Goal: Check status: Check status

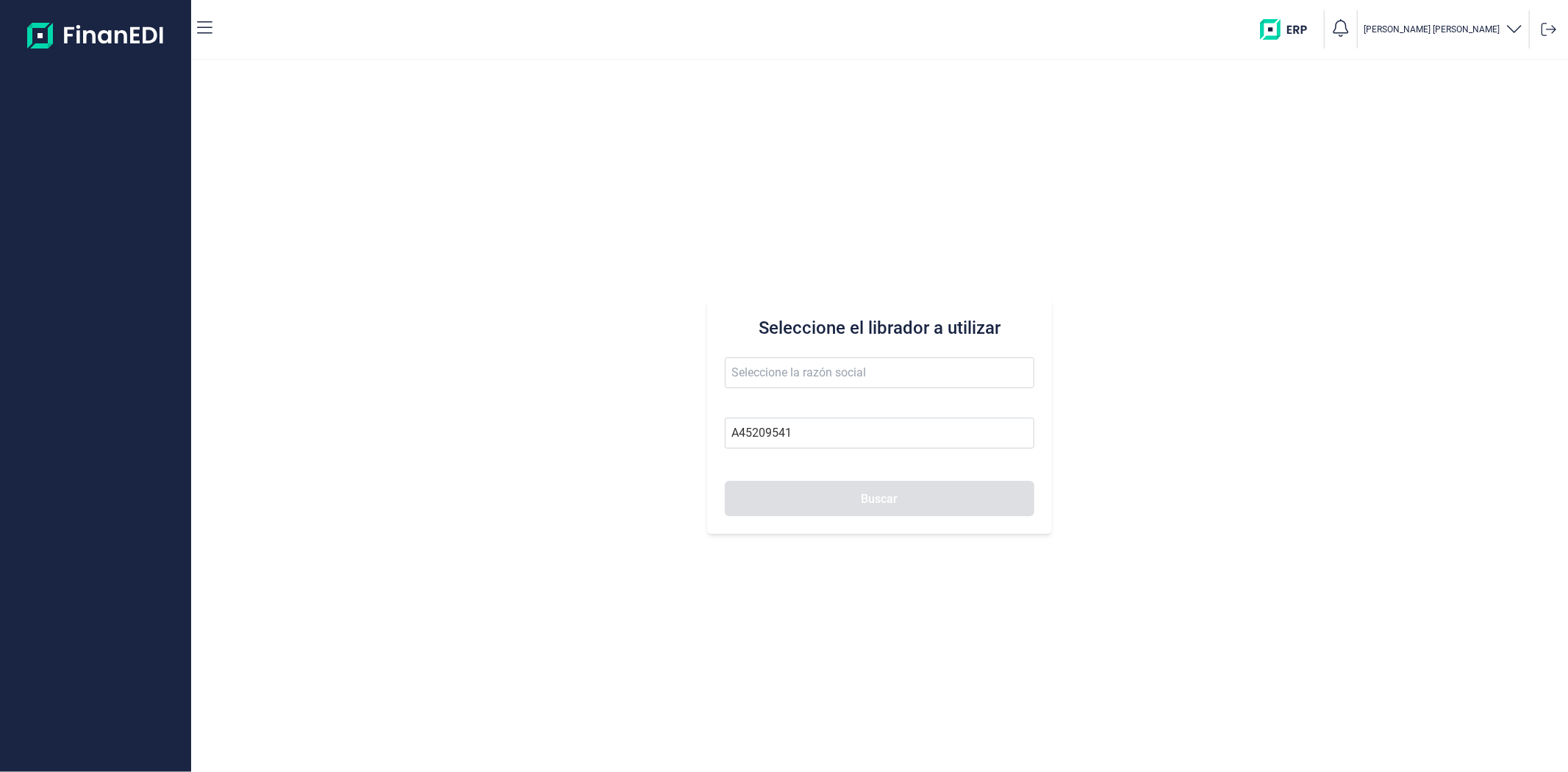
type input "A45209541"
click at [818, 497] on button "Buscar" at bounding box center [879, 498] width 309 height 36
type input "TOLEDO URBAN CLM SA"
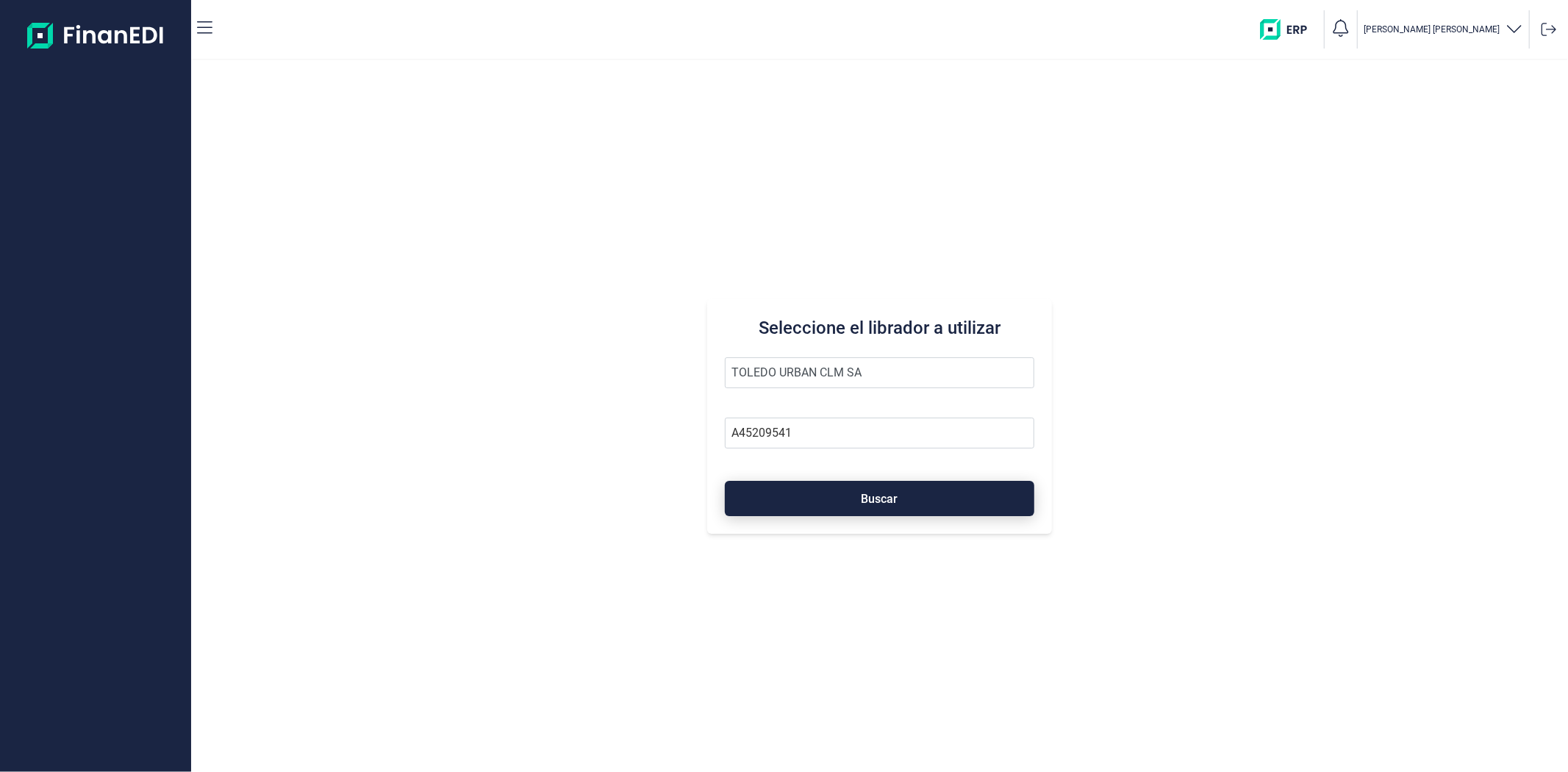
click at [898, 497] on button "Buscar" at bounding box center [879, 498] width 309 height 36
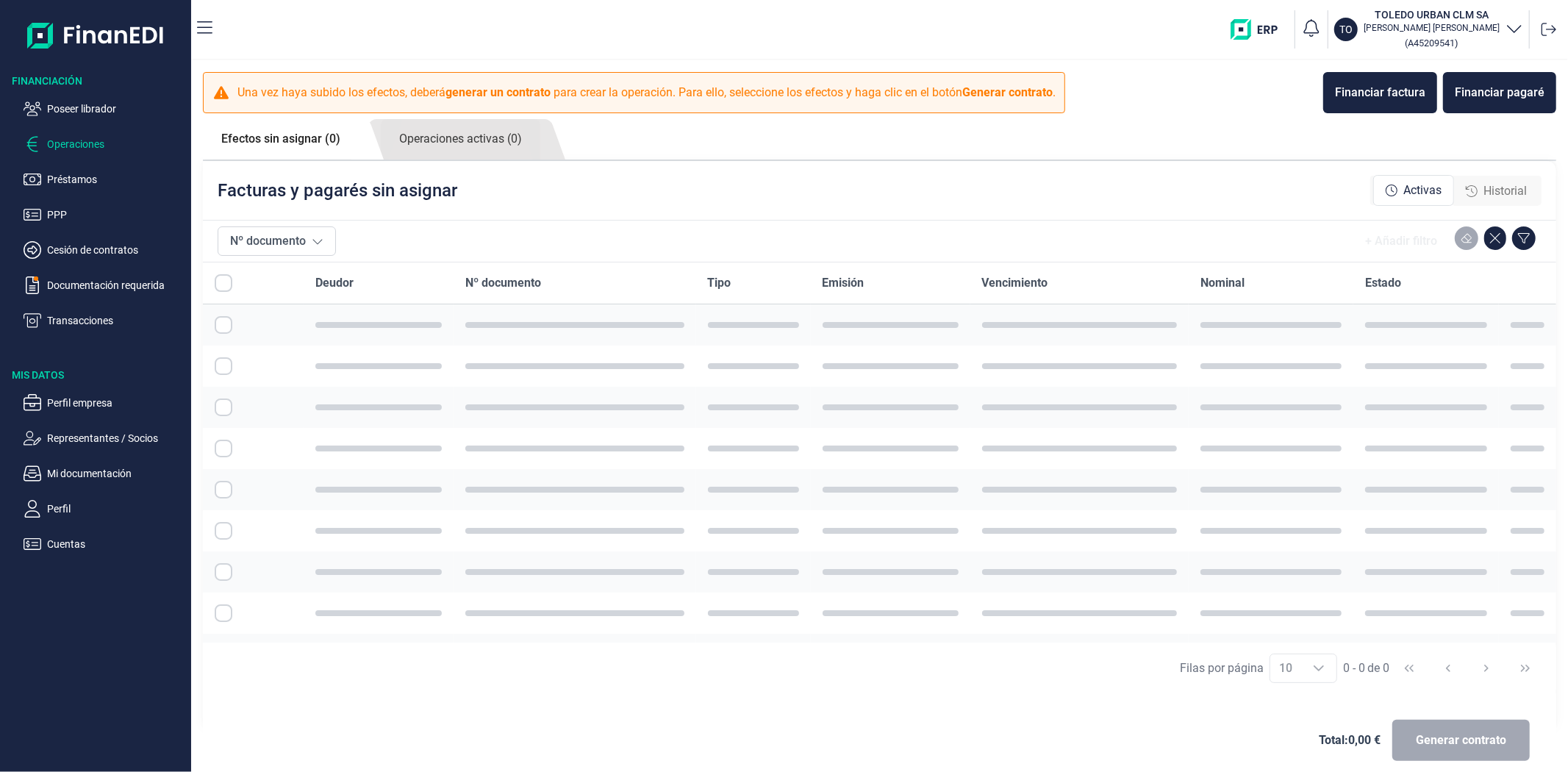
checkbox input "true"
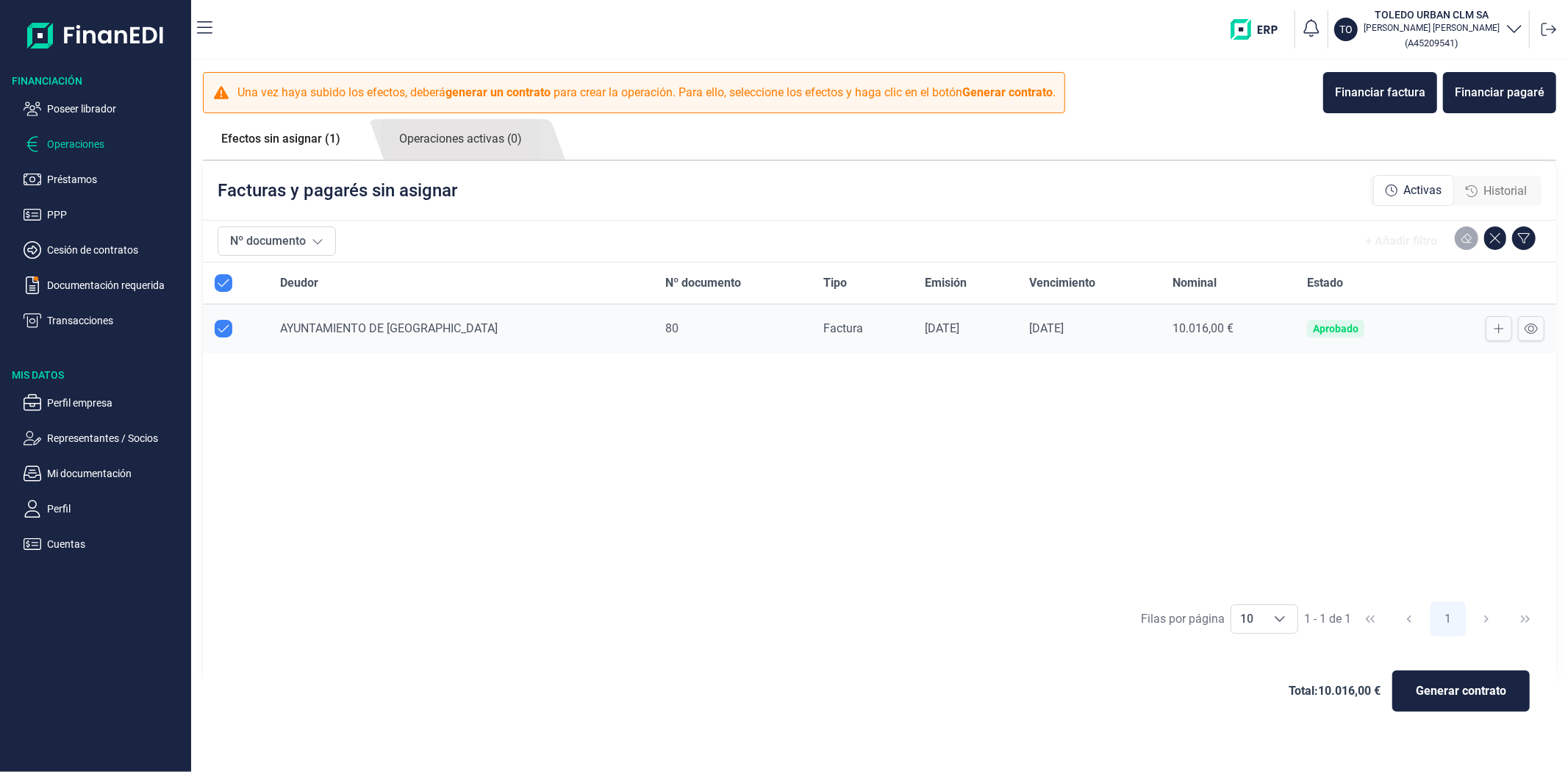
click at [91, 144] on p "Operaciones" at bounding box center [116, 144] width 138 height 17
click at [465, 137] on link "Operaciones activas (0)" at bounding box center [460, 139] width 159 height 40
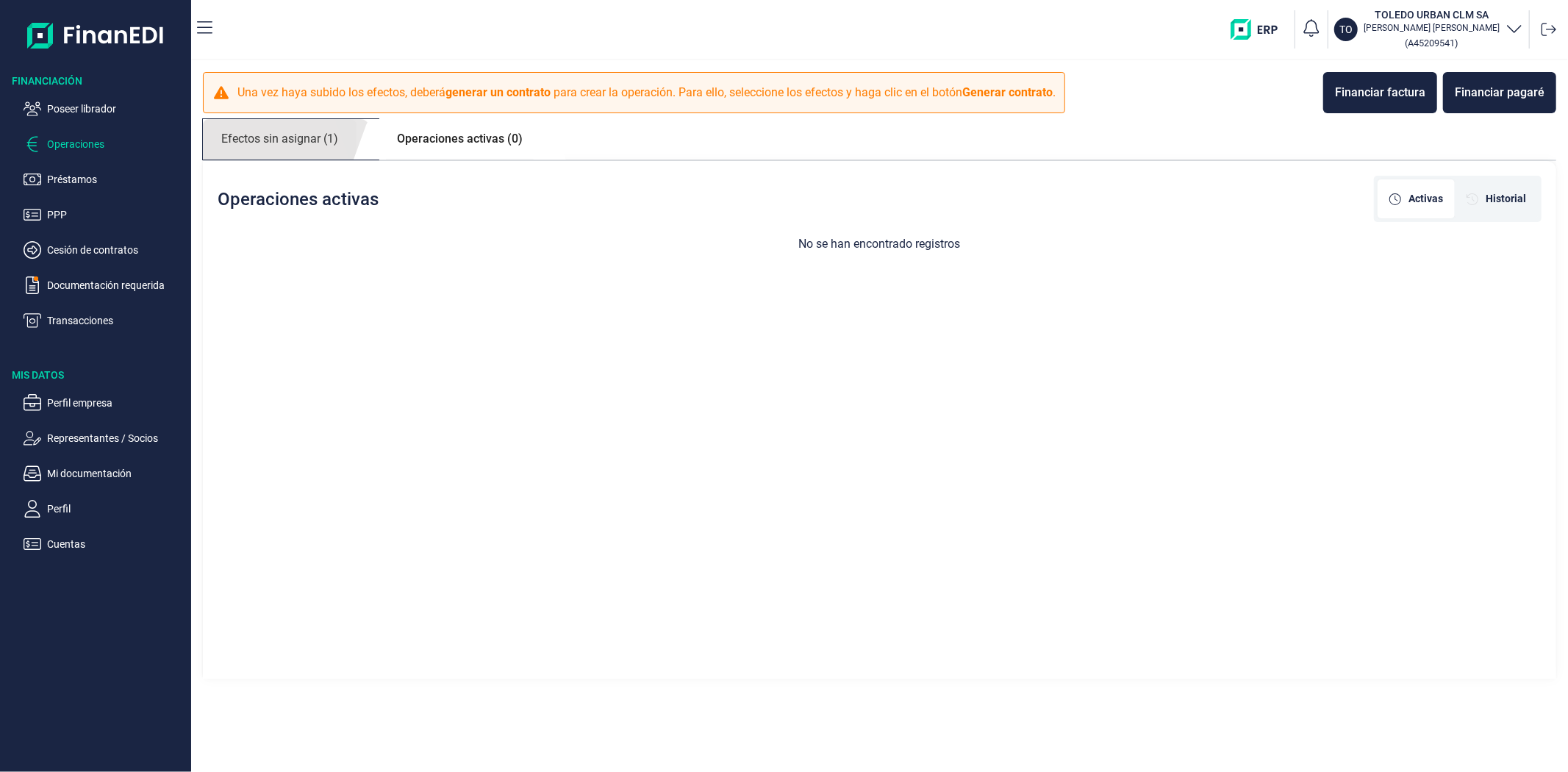
click at [294, 140] on link "Efectos sin asignar (1)" at bounding box center [279, 139] width 154 height 40
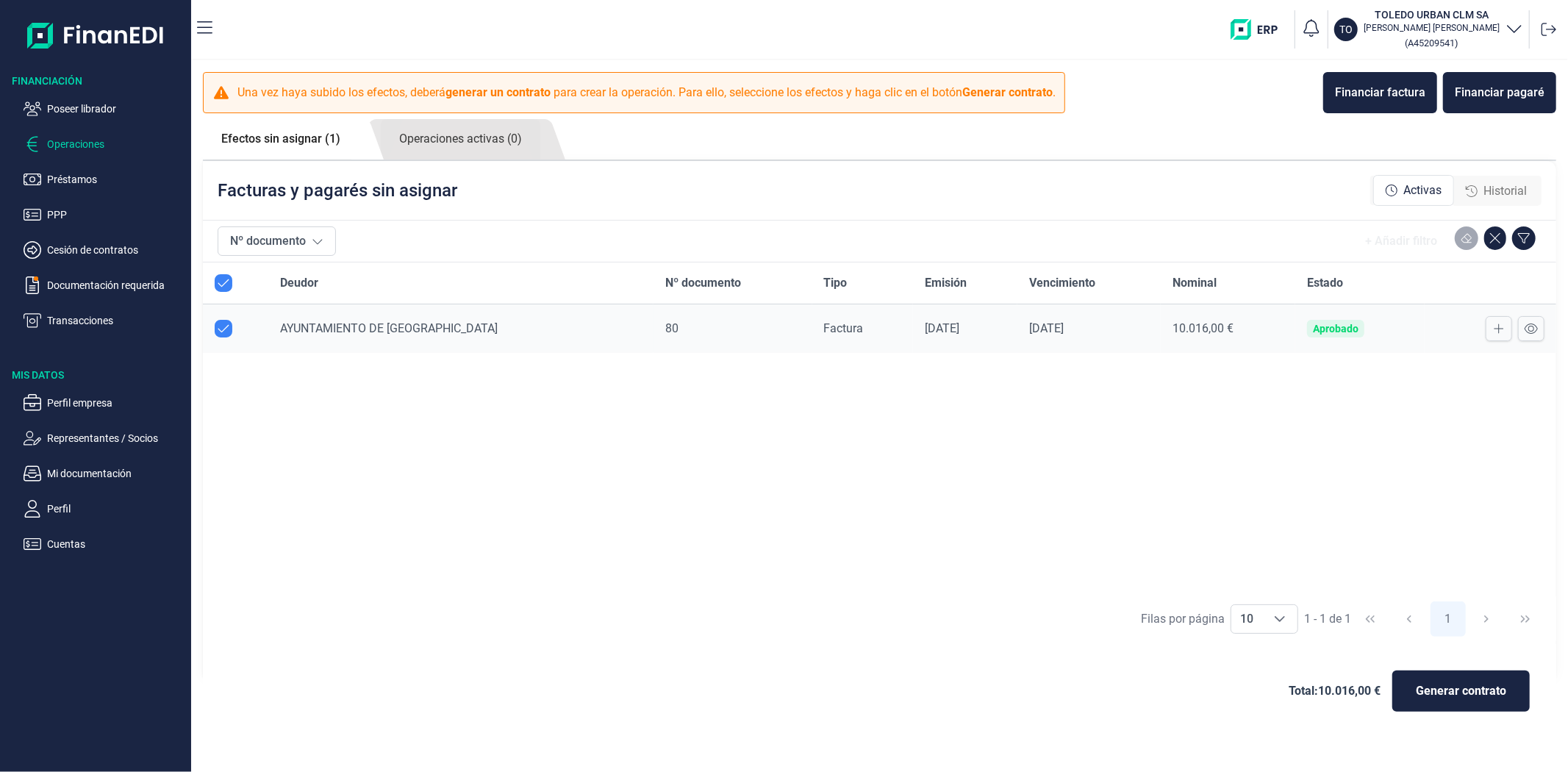
click at [1523, 189] on span "Historial" at bounding box center [1505, 191] width 43 height 17
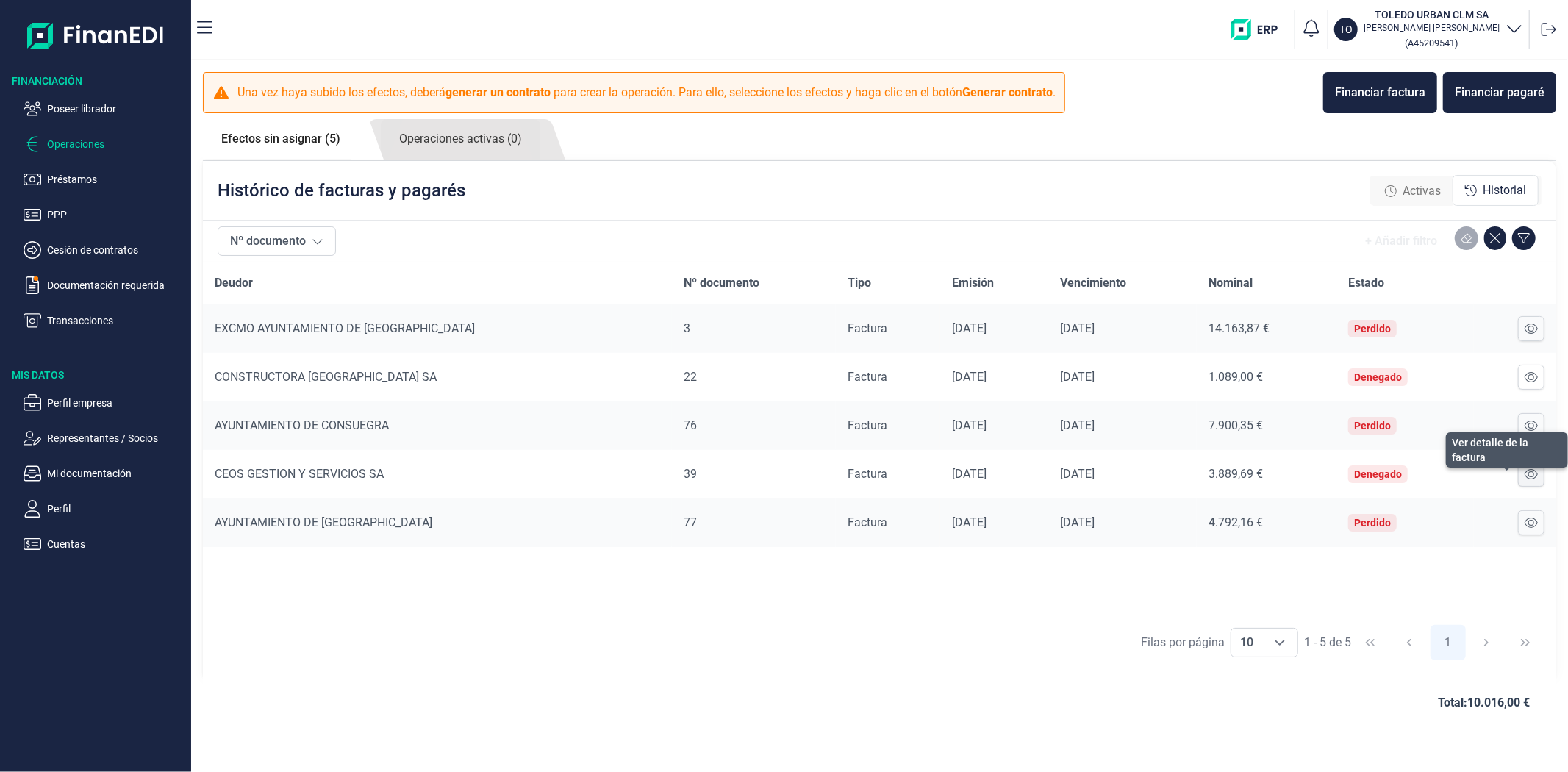
click at [1530, 474] on icon at bounding box center [1531, 474] width 13 height 12
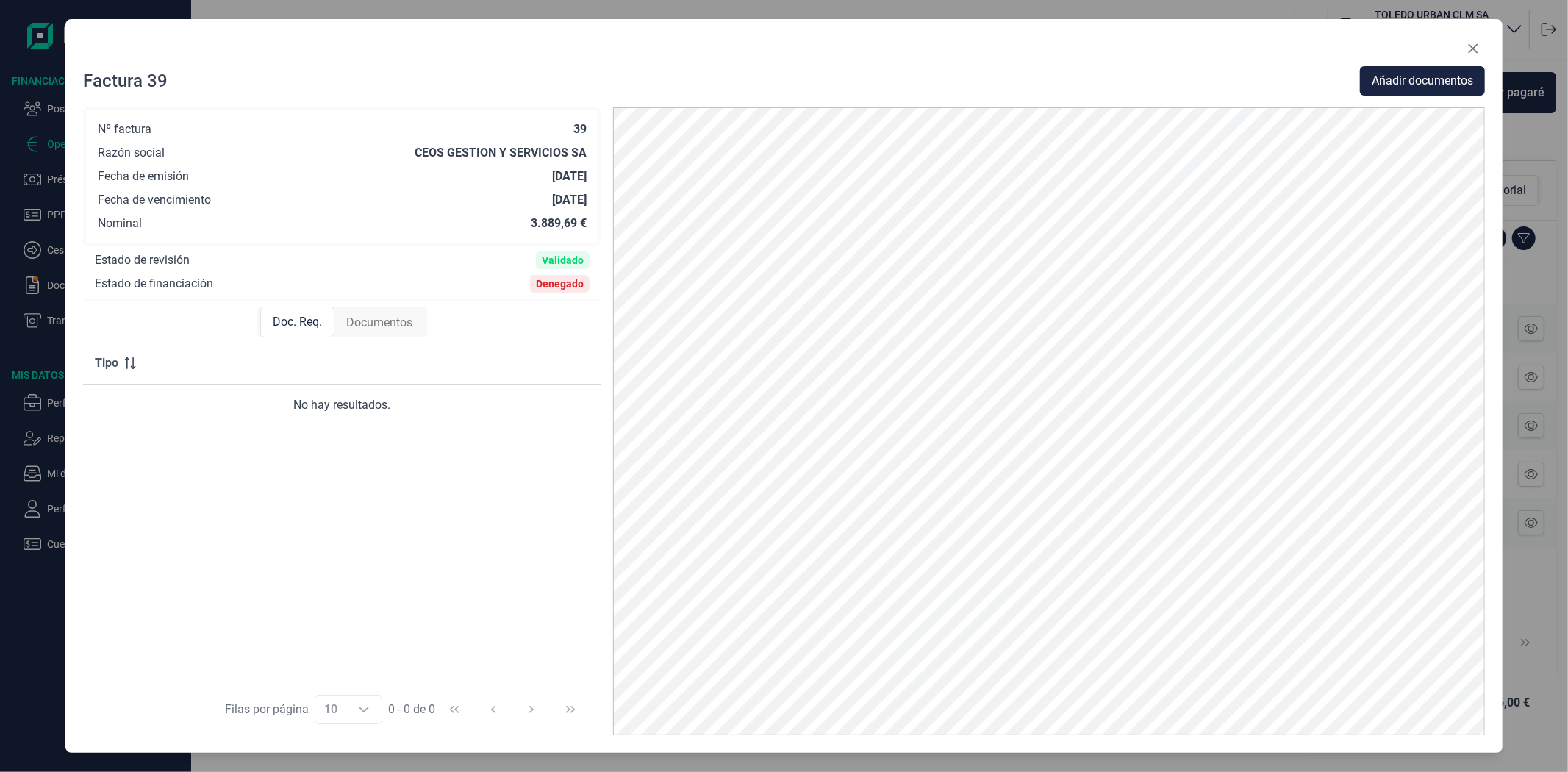
click at [371, 319] on span "Documentos" at bounding box center [380, 323] width 66 height 17
click at [292, 320] on span "Doc. Req." at bounding box center [296, 323] width 49 height 17
click at [402, 319] on span "Documentos" at bounding box center [380, 323] width 66 height 17
click at [294, 319] on span "Doc. Req." at bounding box center [296, 323] width 49 height 17
click at [1477, 48] on icon "Close" at bounding box center [1472, 48] width 12 height 12
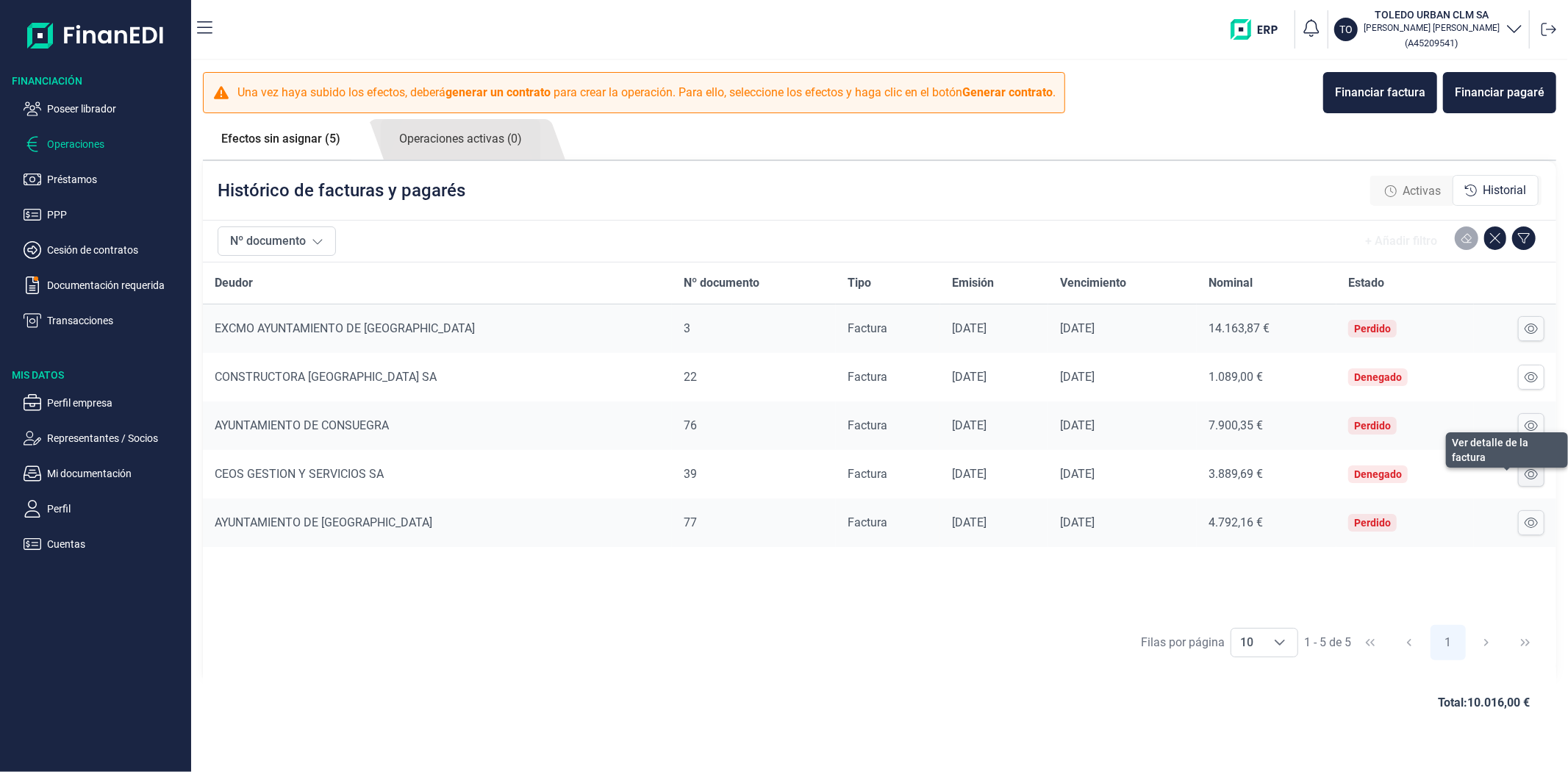
click at [1531, 474] on icon at bounding box center [1531, 474] width 13 height 12
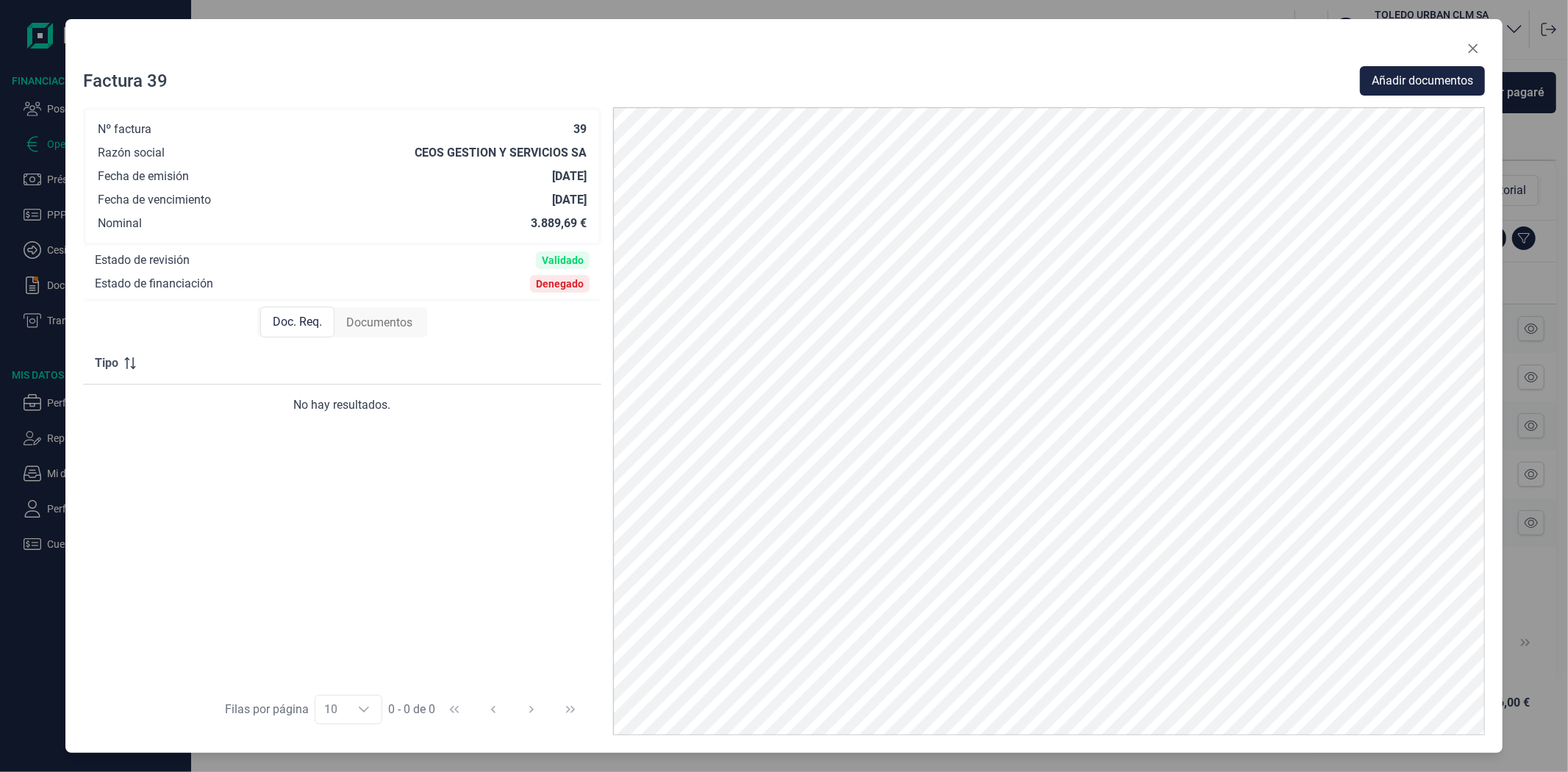
click at [371, 316] on span "Documentos" at bounding box center [380, 323] width 66 height 17
click at [318, 324] on span "Doc. Req." at bounding box center [296, 323] width 49 height 17
click at [1476, 48] on icon "Close" at bounding box center [1472, 48] width 12 height 12
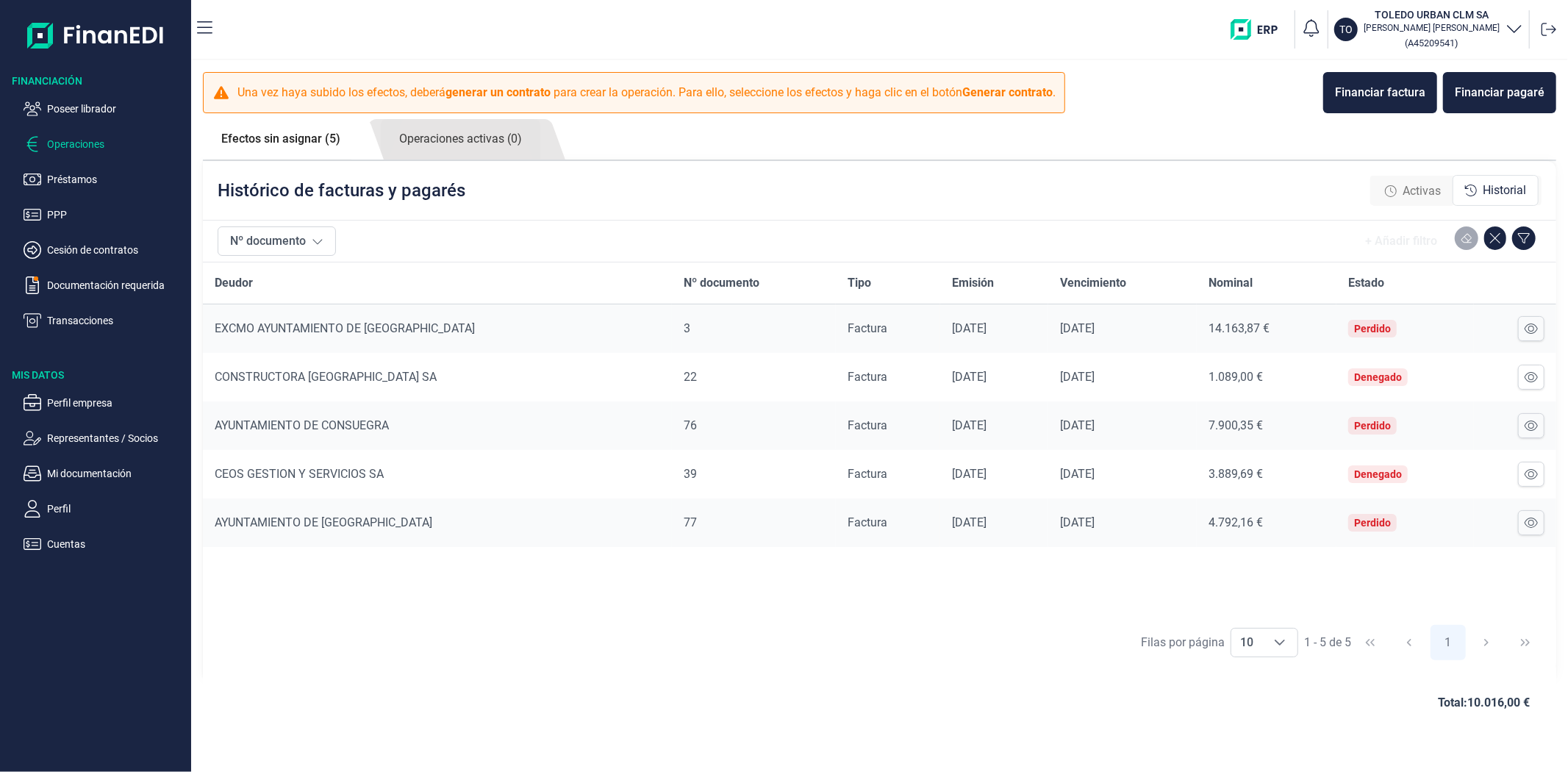
click at [1416, 188] on span "Activas" at bounding box center [1421, 191] width 38 height 17
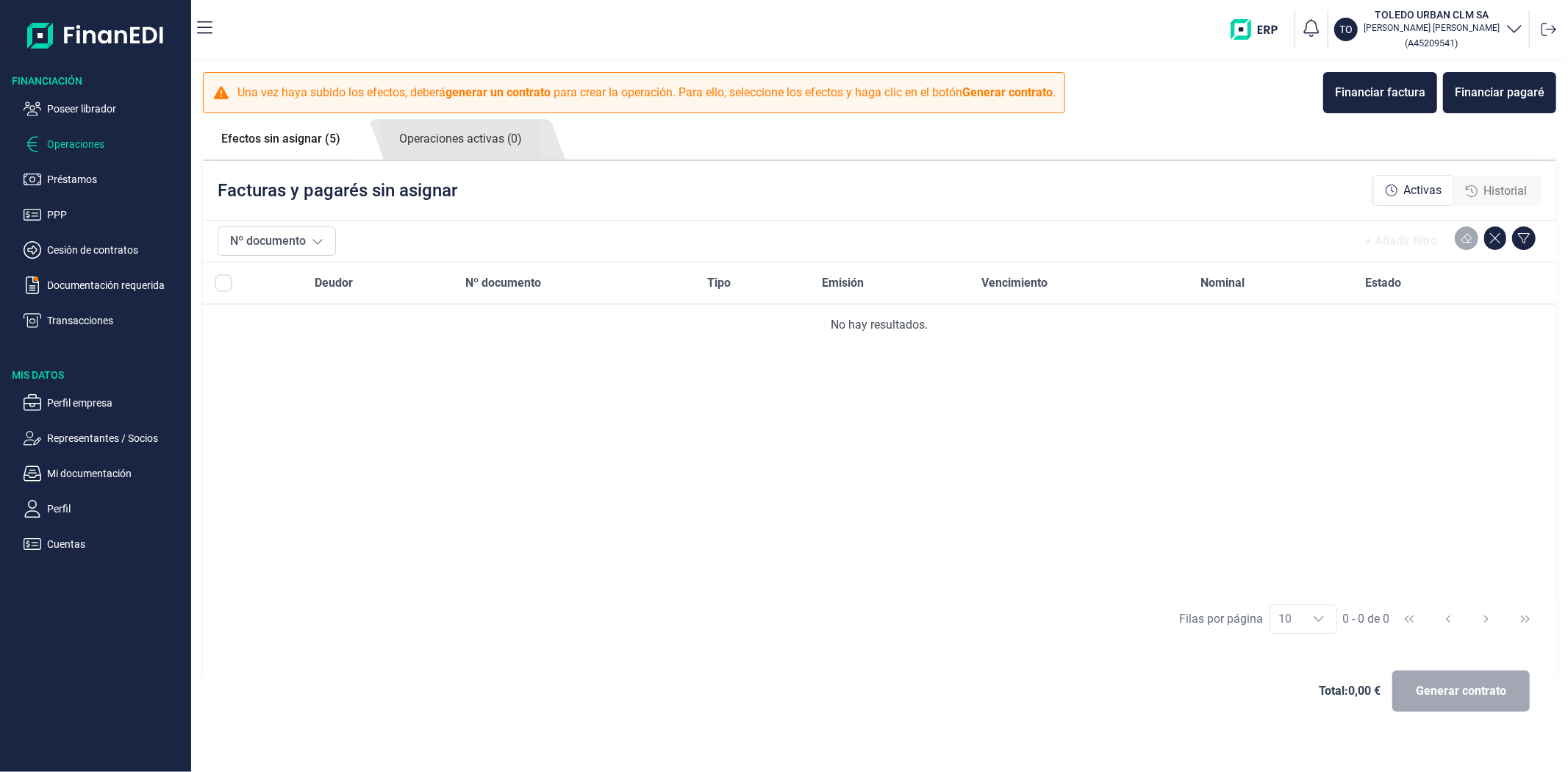
checkbox input "true"
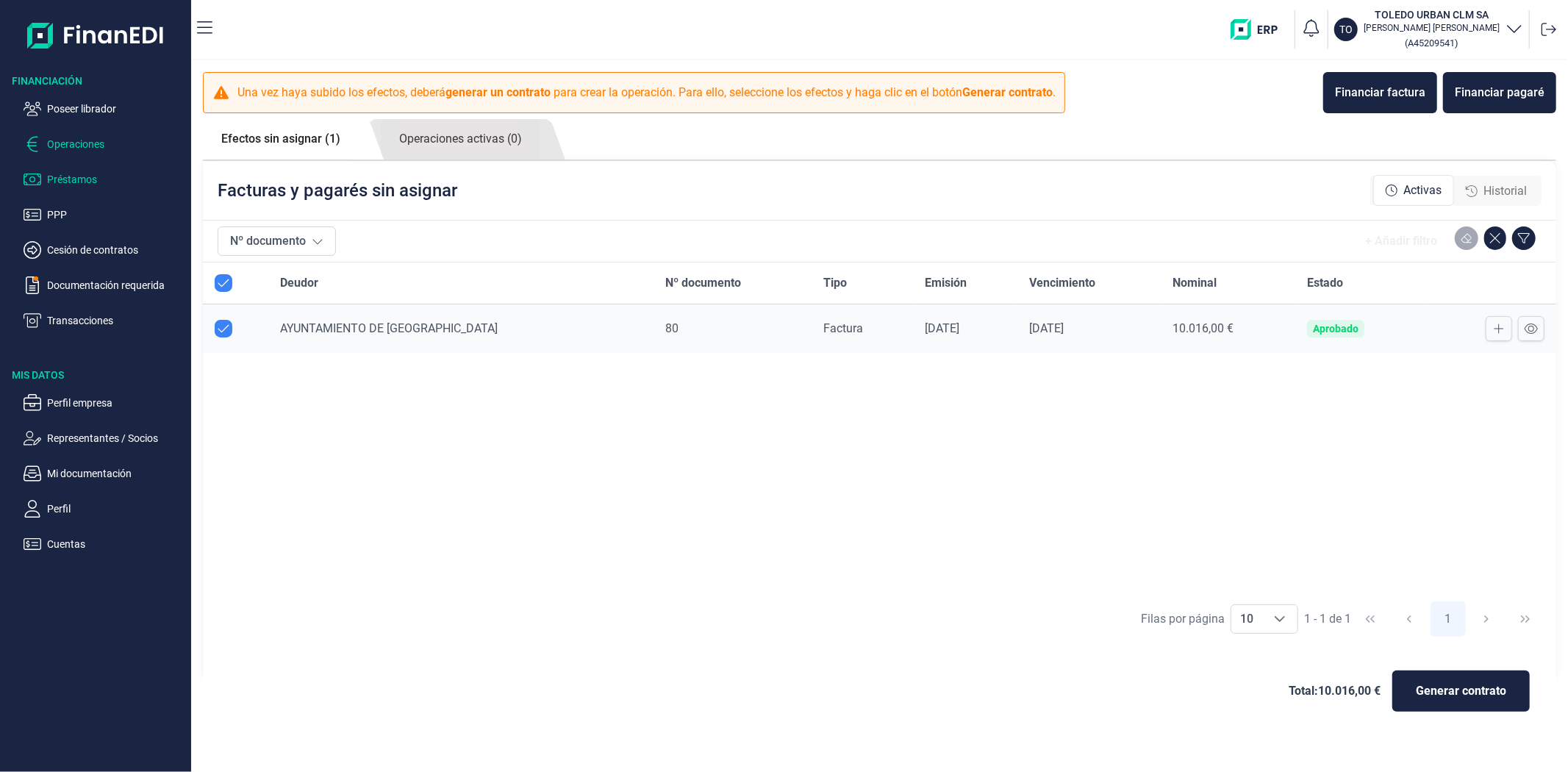
click at [86, 175] on p "Préstamos" at bounding box center [116, 179] width 138 height 17
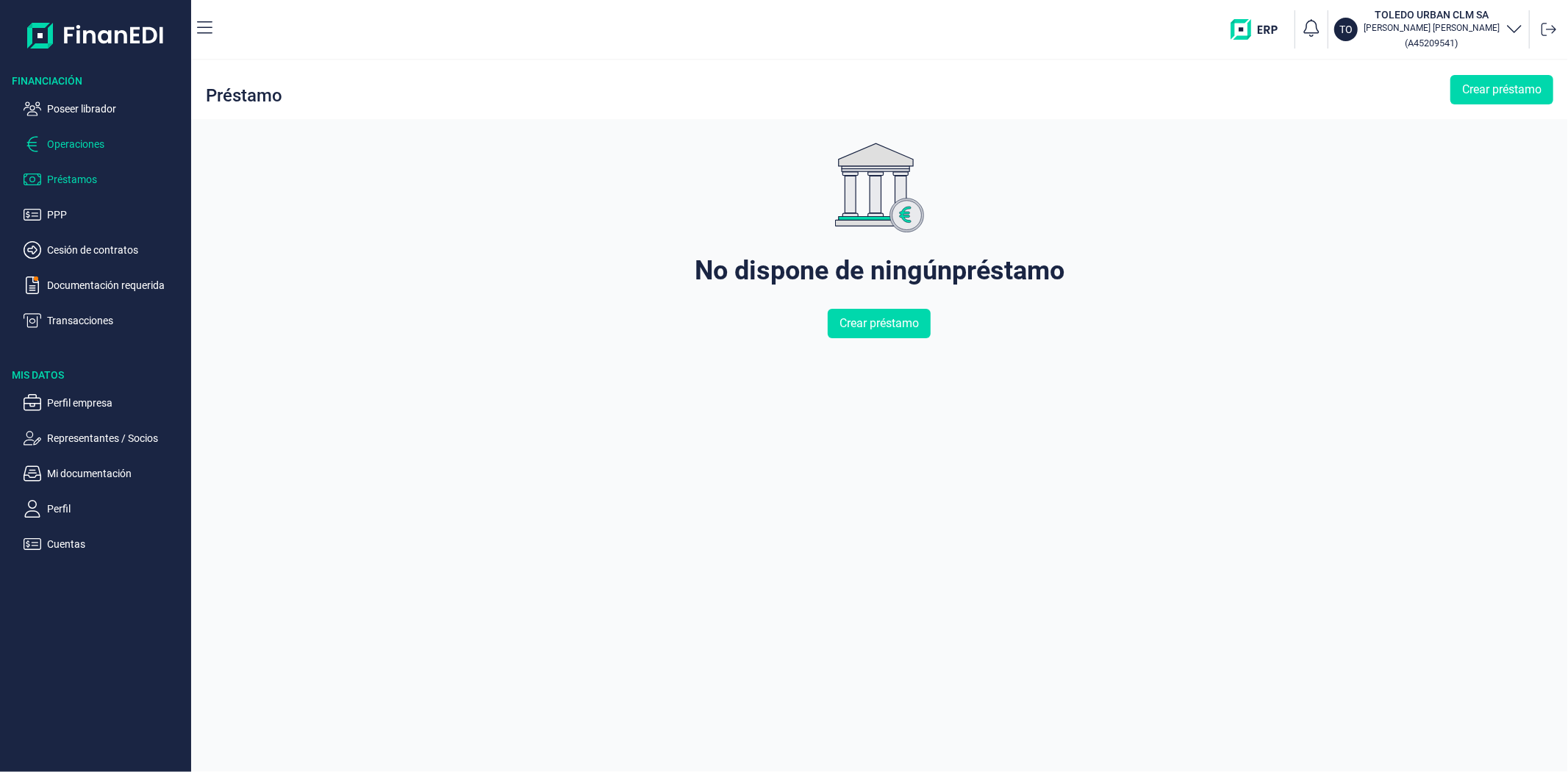
click at [72, 144] on p "Operaciones" at bounding box center [116, 144] width 138 height 17
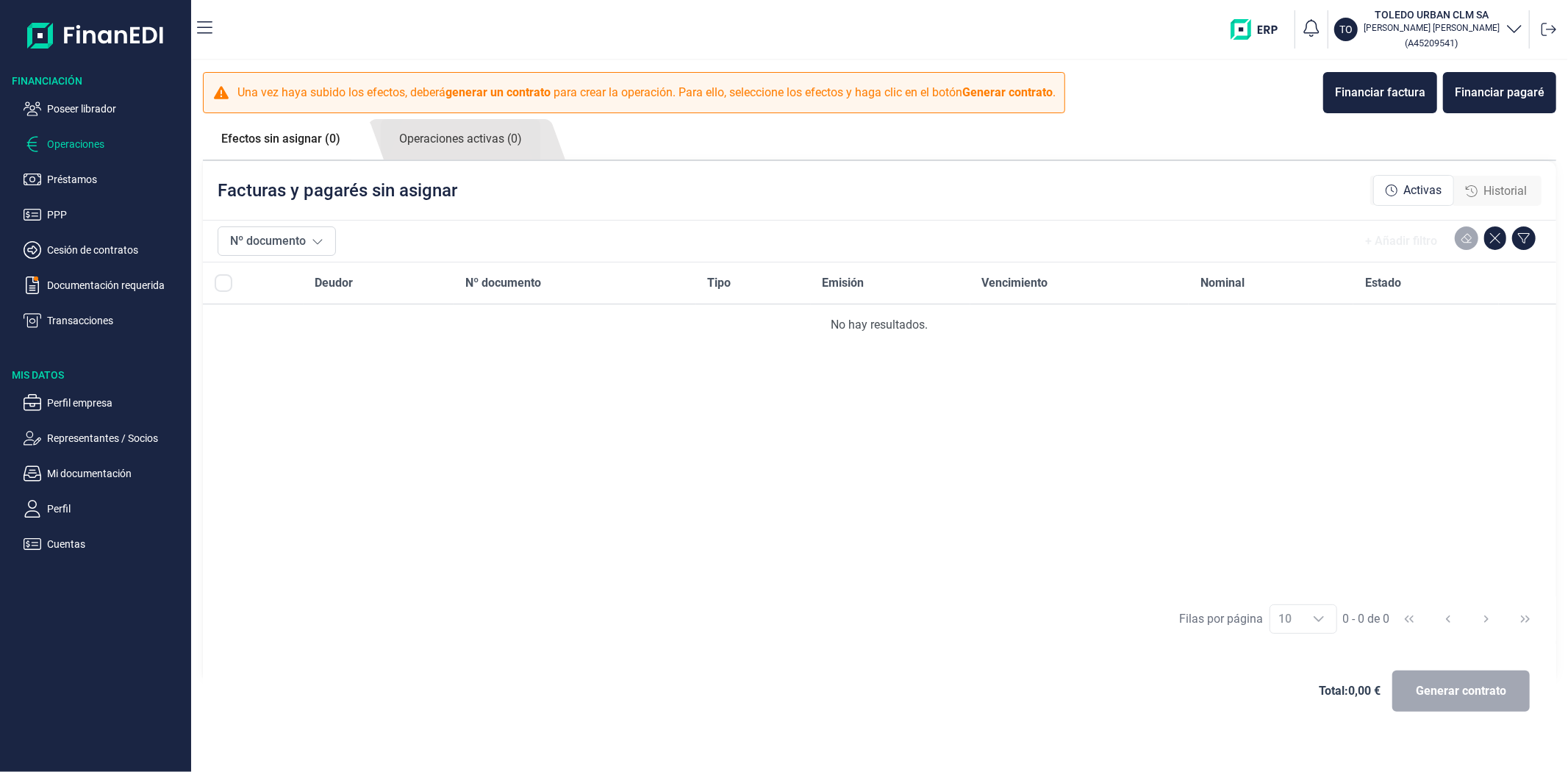
click at [1510, 195] on span "Historial" at bounding box center [1505, 191] width 43 height 17
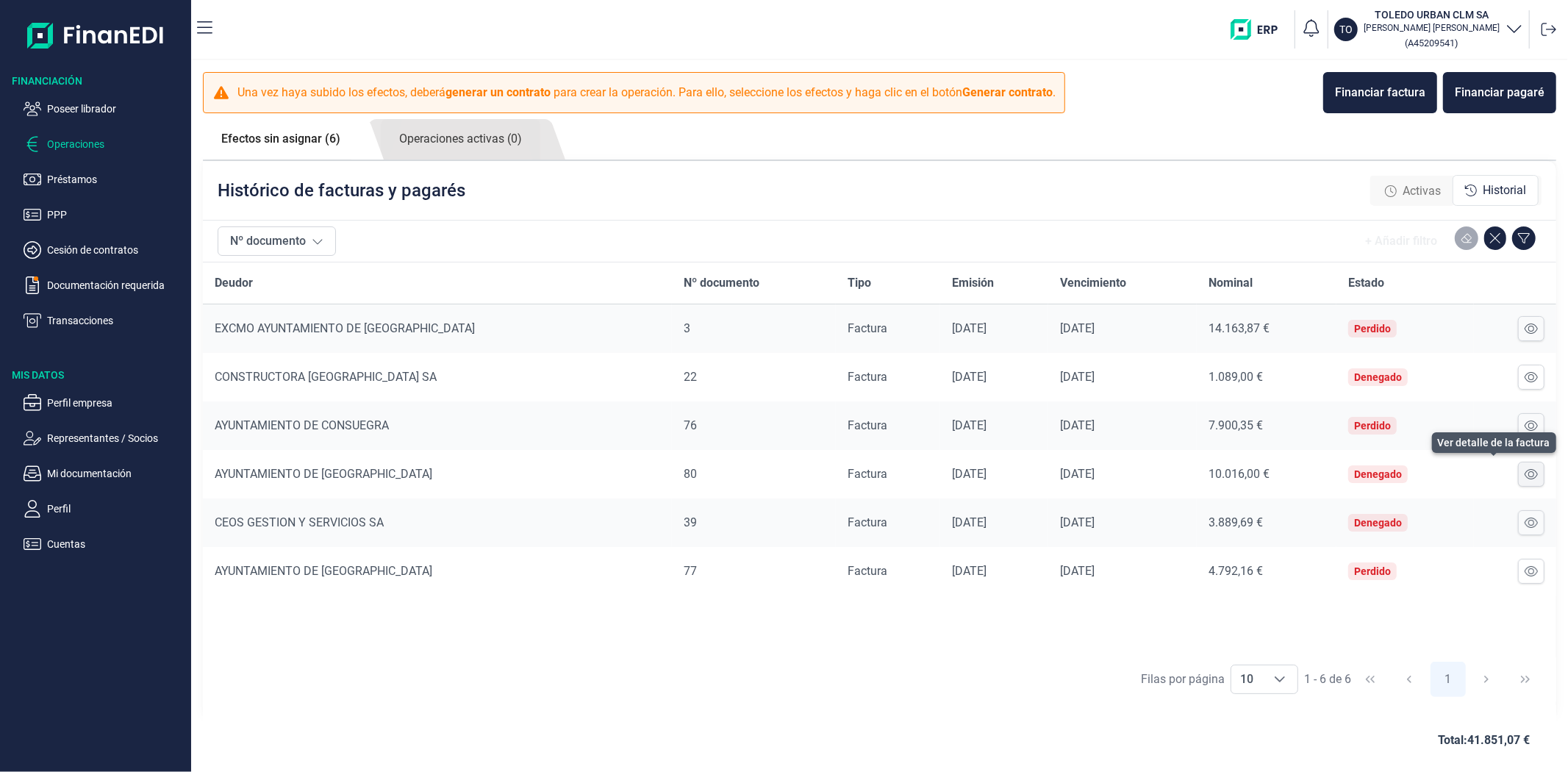
click at [1527, 472] on icon at bounding box center [1531, 474] width 13 height 10
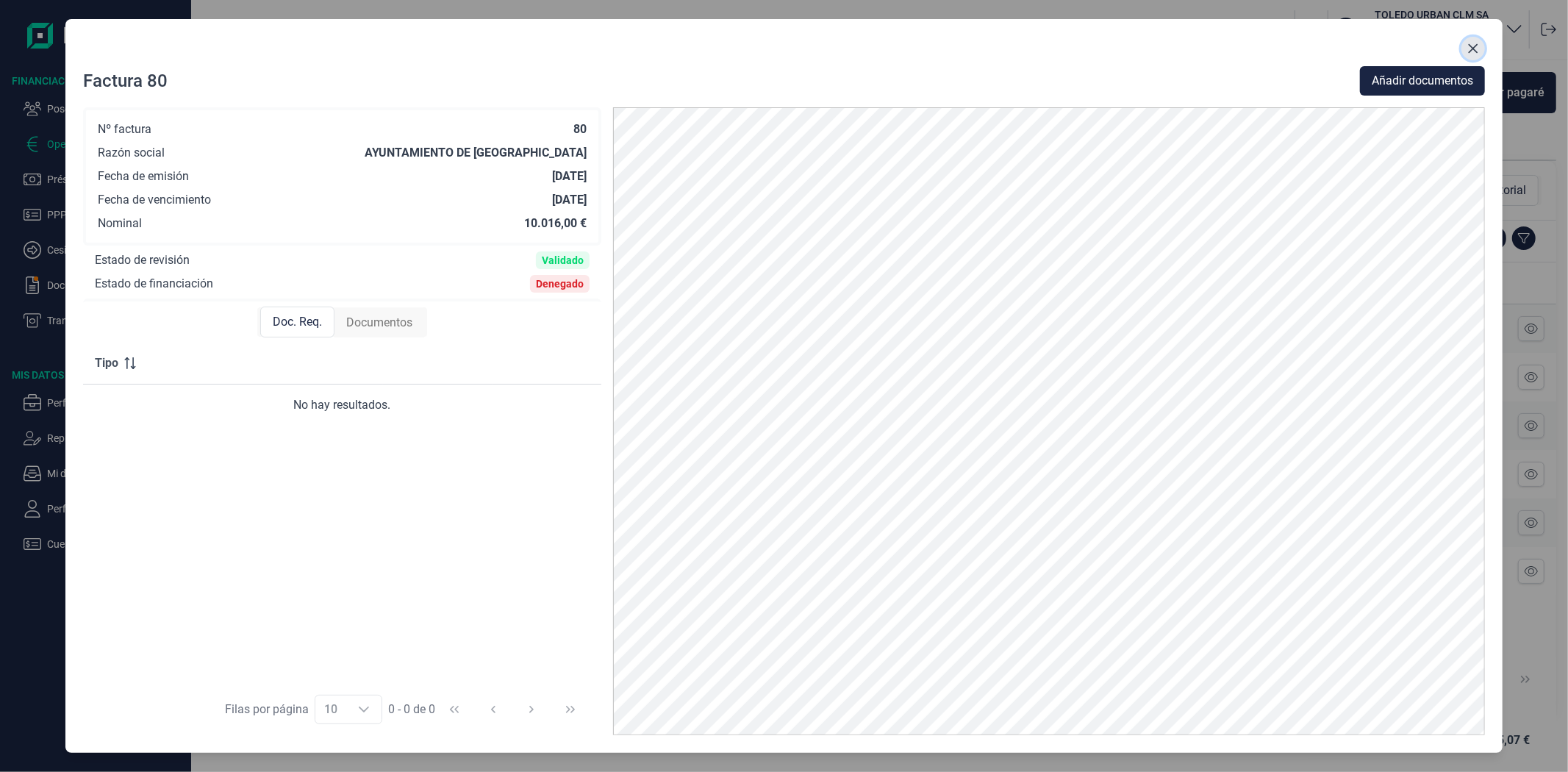
click at [1469, 45] on icon "Close" at bounding box center [1473, 49] width 9 height 9
